Goal: Information Seeking & Learning: Learn about a topic

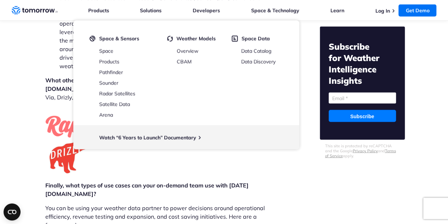
click at [81, 203] on p "You can be using your weather data partner to power decisions around operationa…" at bounding box center [155, 216] width 220 height 26
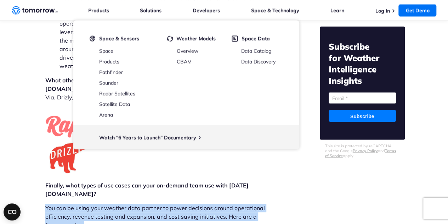
click at [81, 203] on p "You can be using your weather data partner to power decisions around operationa…" at bounding box center [155, 216] width 220 height 26
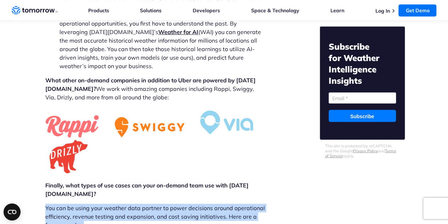
click at [81, 203] on p "You can be using your weather data partner to power decisions around operationa…" at bounding box center [155, 216] width 220 height 26
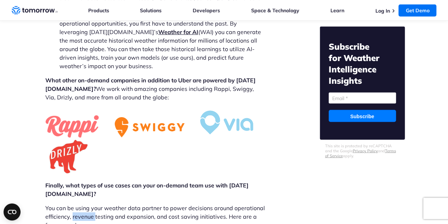
click at [81, 203] on p "You can be using your weather data partner to power decisions around operationa…" at bounding box center [155, 216] width 220 height 26
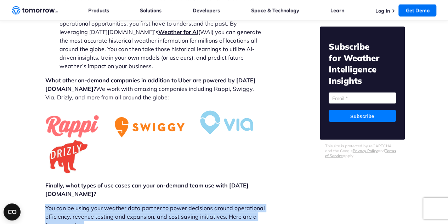
click at [81, 203] on p "You can be using your weather data partner to power decisions around operationa…" at bounding box center [155, 216] width 220 height 26
click at [110, 203] on p "You can be using your weather data partner to power decisions around operationa…" at bounding box center [155, 216] width 220 height 26
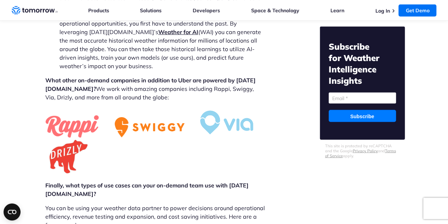
click at [66, 181] on strong "Finally, what types of use cases can your on-demand team use with [DATE][DOMAIN…" at bounding box center [146, 189] width 203 height 16
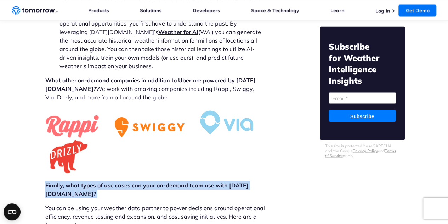
click at [66, 181] on strong "Finally, what types of use cases can your on-demand team use with [DATE][DOMAIN…" at bounding box center [146, 189] width 203 height 16
click at [93, 181] on p "Finally, what types of use cases can your on-demand team use with [DATE][DOMAIN…" at bounding box center [155, 189] width 220 height 17
